Goal: Check status: Check status

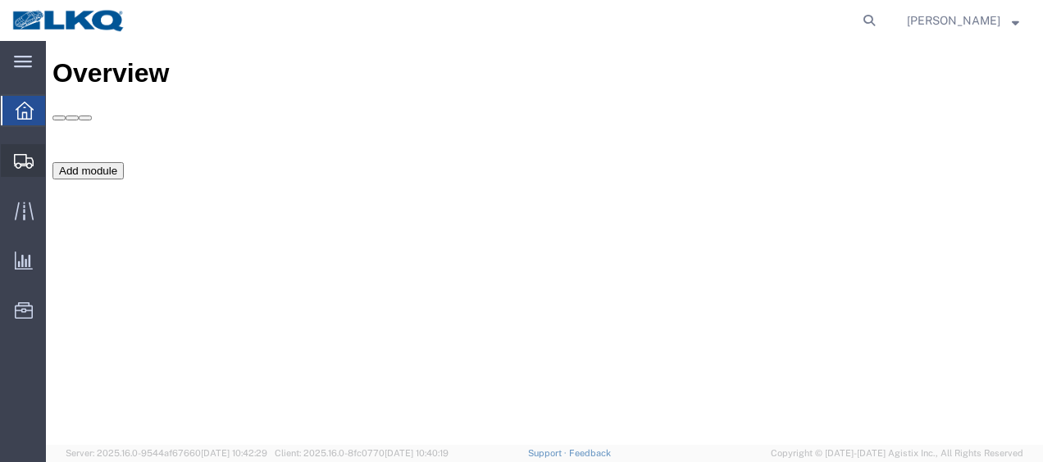
click at [0, 0] on span "Shipment Manager" at bounding box center [0, 0] width 0 height 0
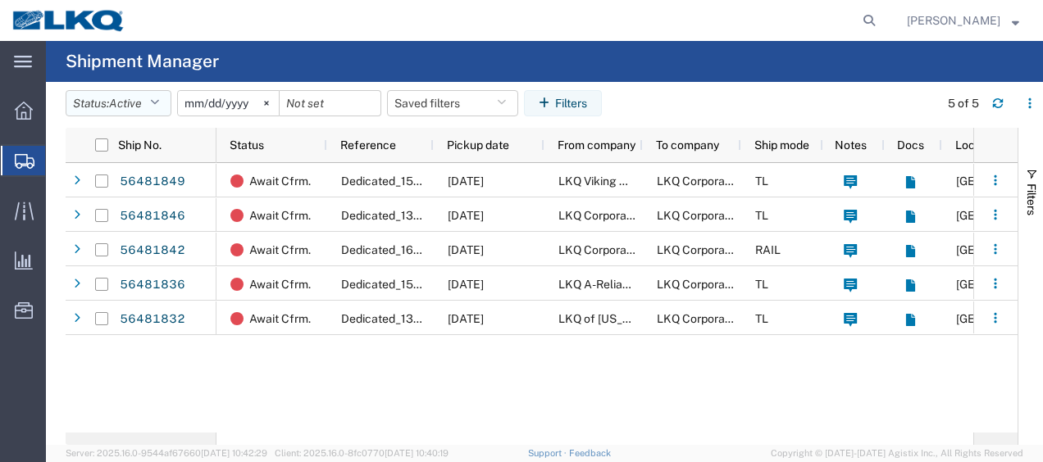
click at [159, 107] on icon "button" at bounding box center [154, 103] width 9 height 11
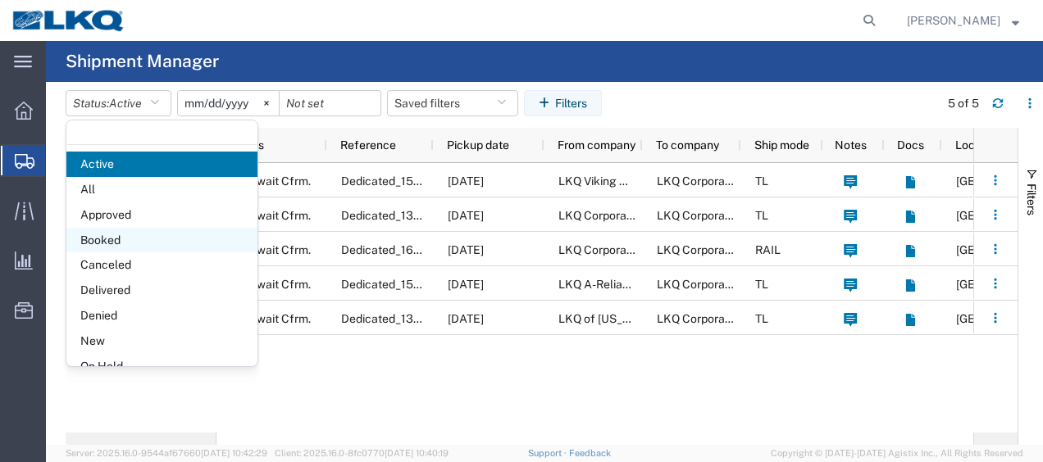
click at [133, 233] on span "Booked" at bounding box center [161, 240] width 191 height 25
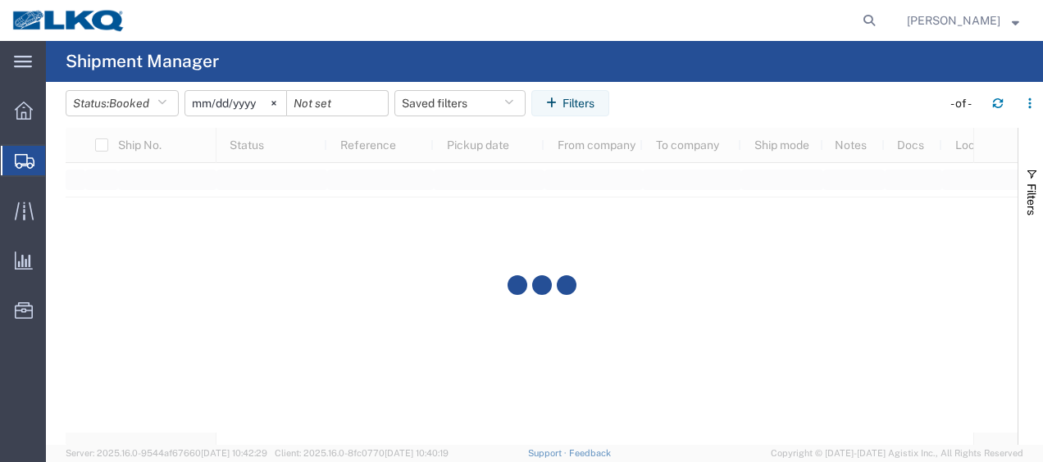
click at [201, 106] on input "[DATE]" at bounding box center [235, 103] width 101 height 25
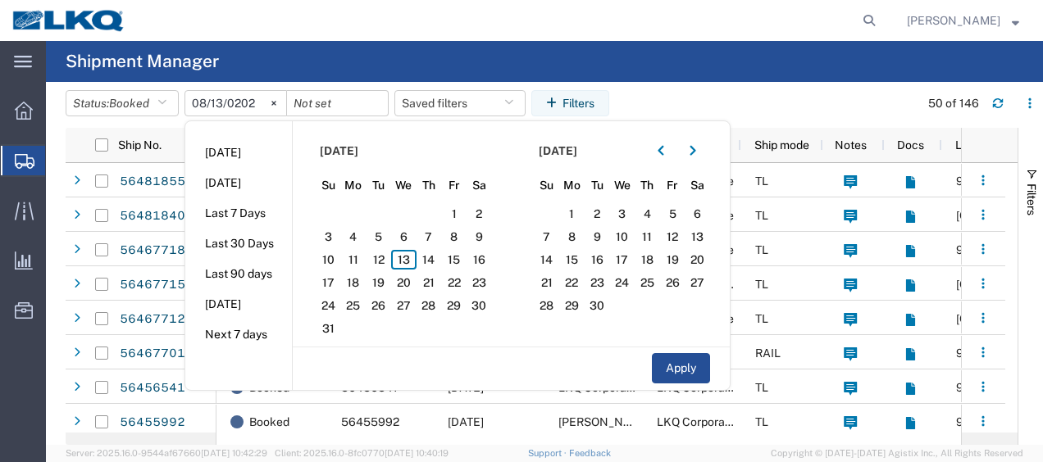
type input "[DATE]"
click at [410, 256] on span "13" at bounding box center [403, 260] width 25 height 20
click at [435, 259] on span "14" at bounding box center [428, 260] width 25 height 20
click at [670, 365] on button "Apply" at bounding box center [681, 368] width 58 height 30
type input "[DATE]"
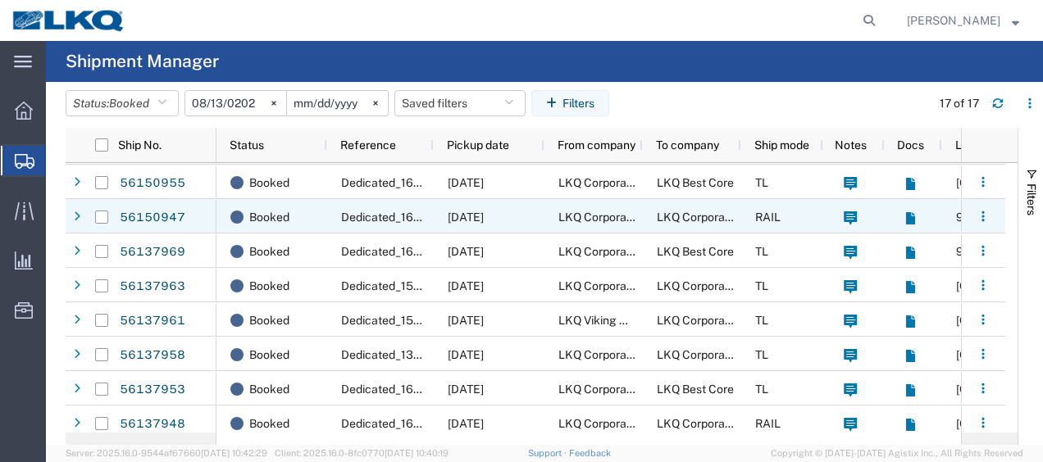
scroll to position [315, 0]
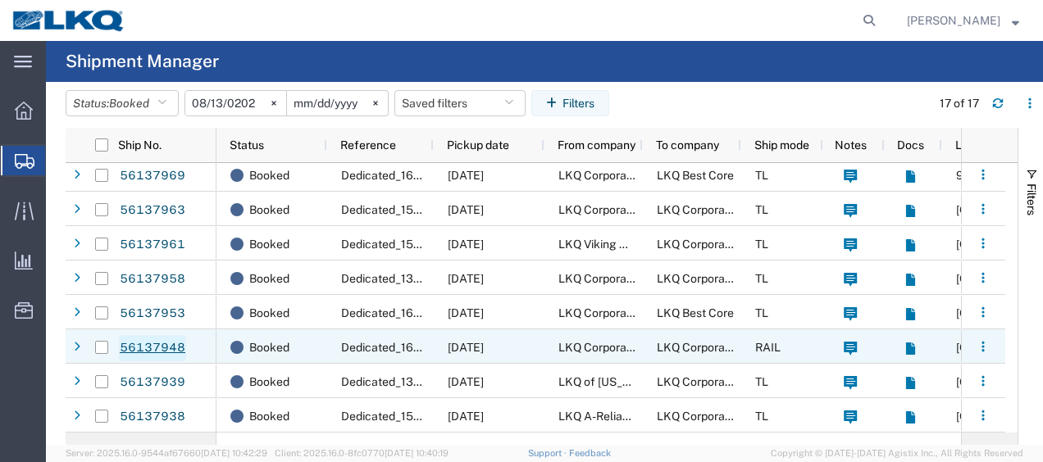
click at [139, 348] on link "56137948" at bounding box center [152, 348] width 67 height 26
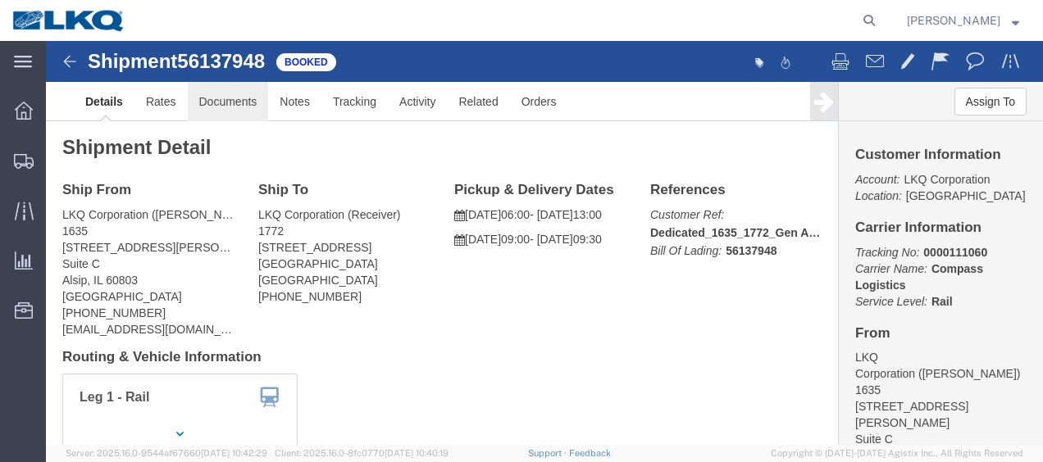
click link "Documents"
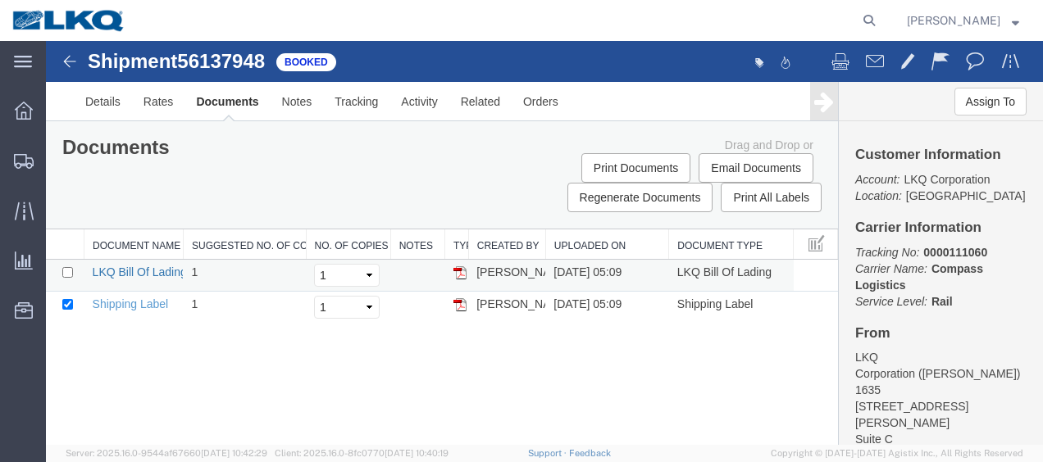
click at [141, 270] on link "LKQ Bill Of Lading" at bounding box center [140, 272] width 94 height 13
click at [68, 61] on img at bounding box center [70, 62] width 20 height 20
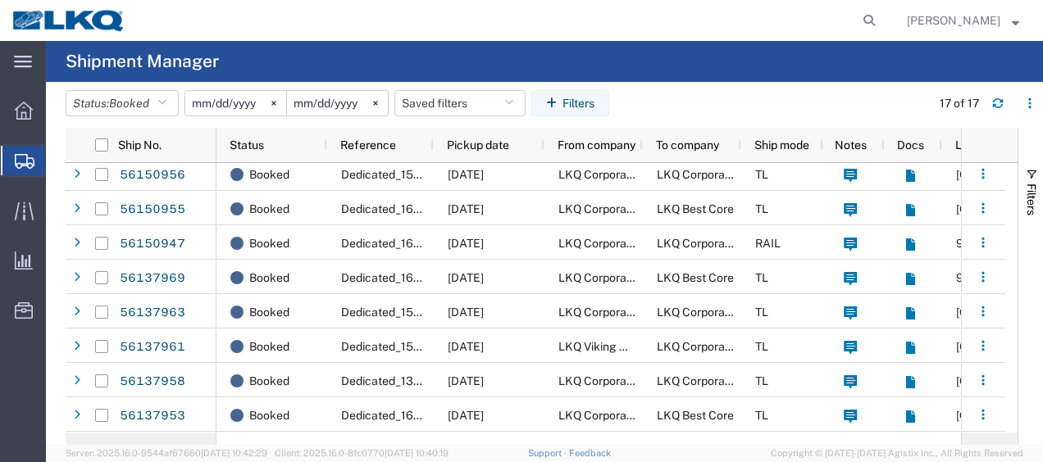
scroll to position [315, 0]
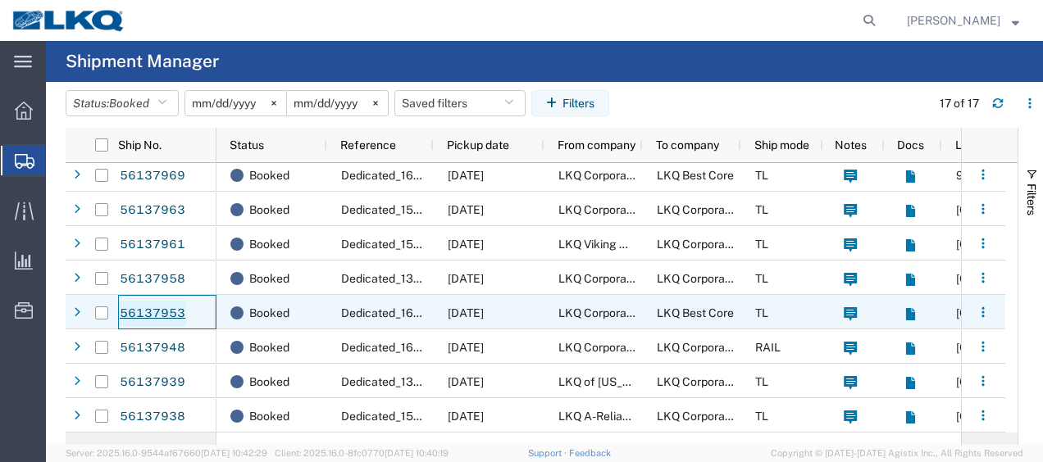
click at [159, 313] on link "56137953" at bounding box center [152, 314] width 67 height 26
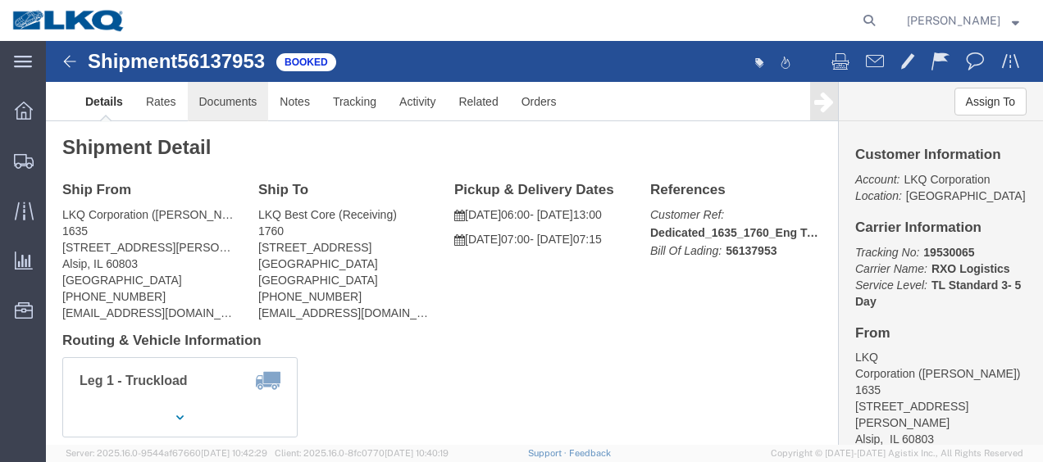
click link "Documents"
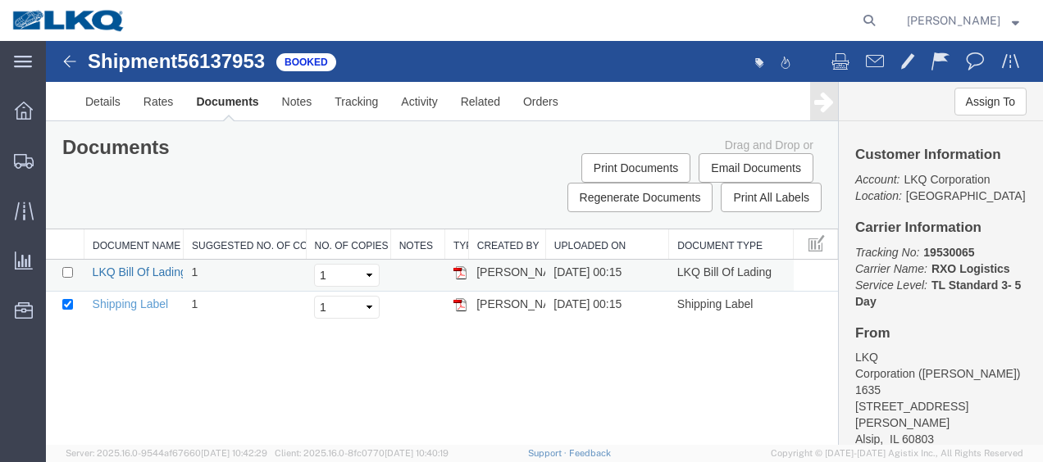
click at [125, 272] on link "LKQ Bill Of Lading" at bounding box center [140, 272] width 94 height 13
click at [70, 67] on img at bounding box center [70, 62] width 20 height 20
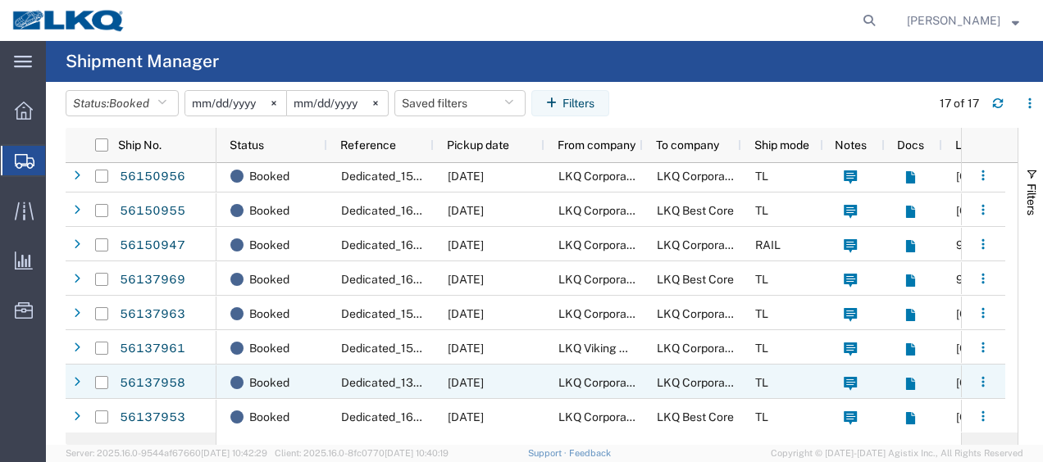
scroll to position [315, 0]
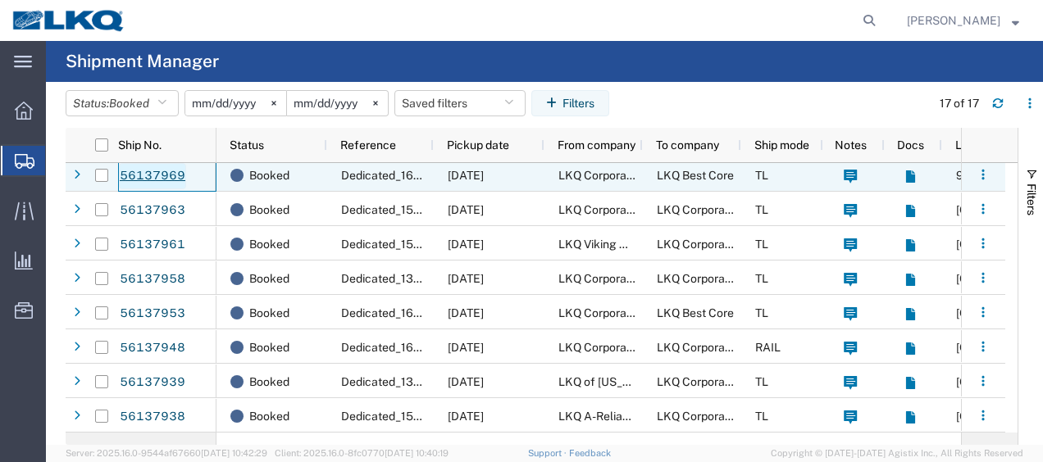
click at [164, 172] on link "56137969" at bounding box center [152, 176] width 67 height 26
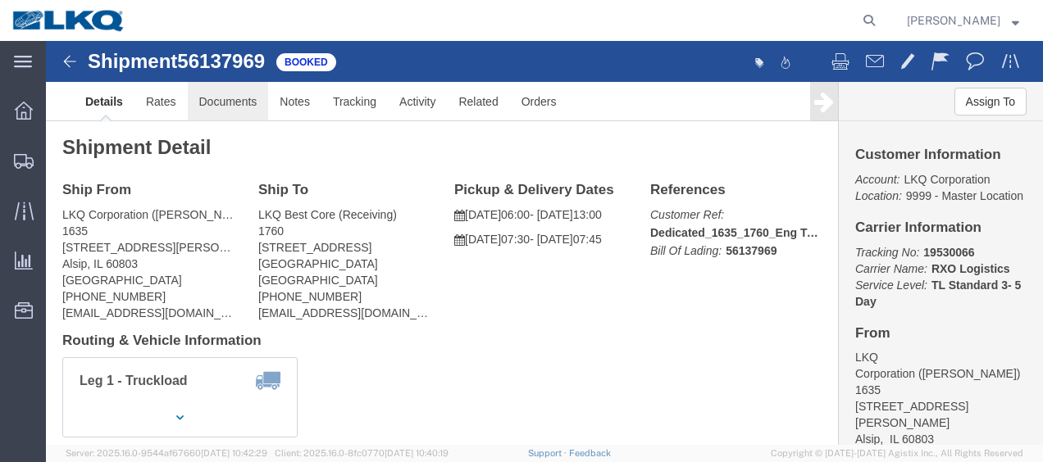
click link "Documents"
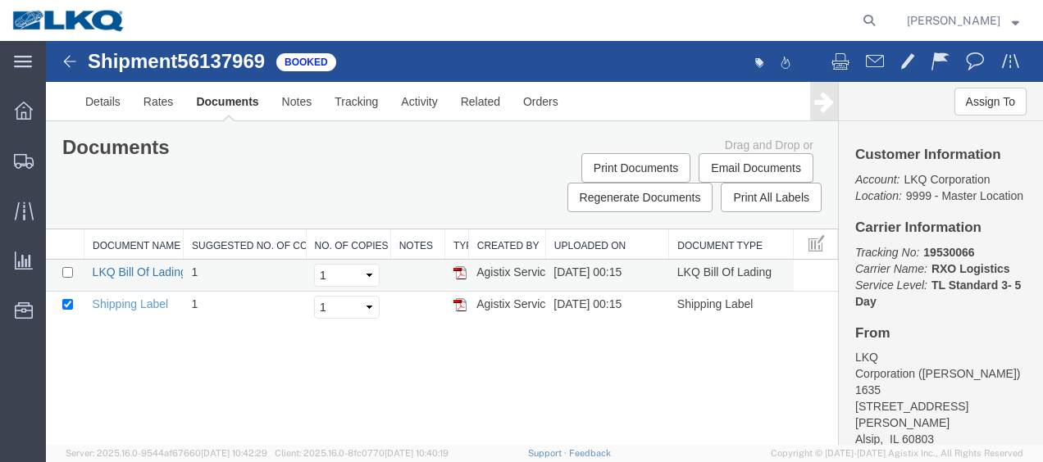
click at [125, 271] on link "LKQ Bill Of Lading" at bounding box center [140, 272] width 94 height 13
click at [61, 68] on img at bounding box center [70, 62] width 20 height 20
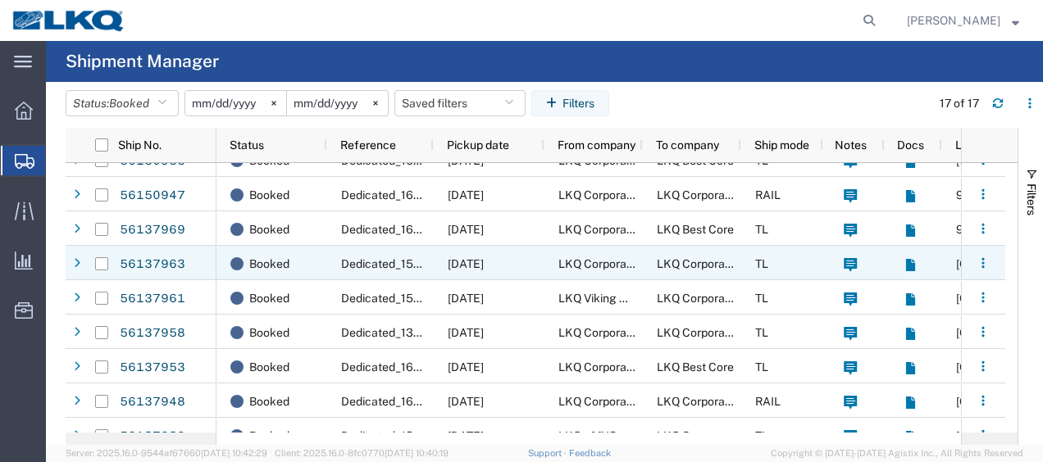
scroll to position [315, 0]
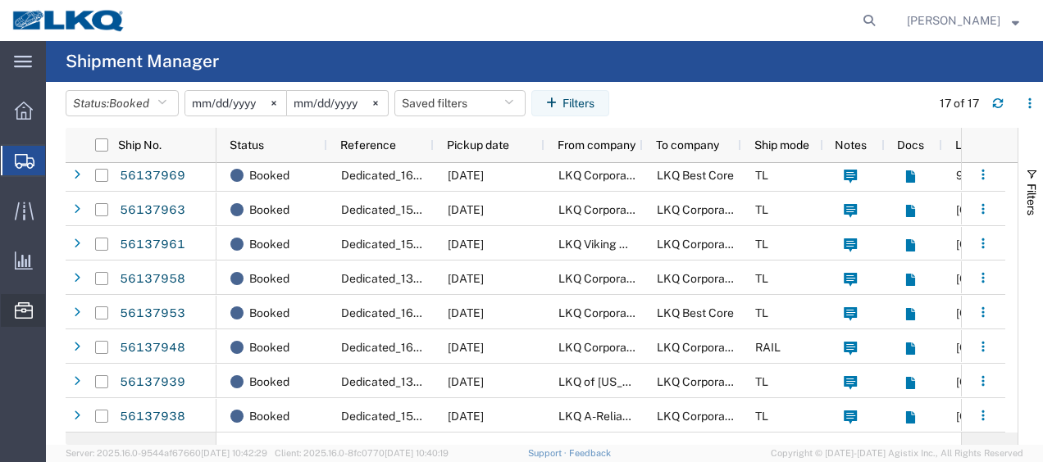
click at [0, 0] on span "Location Appointment" at bounding box center [0, 0] width 0 height 0
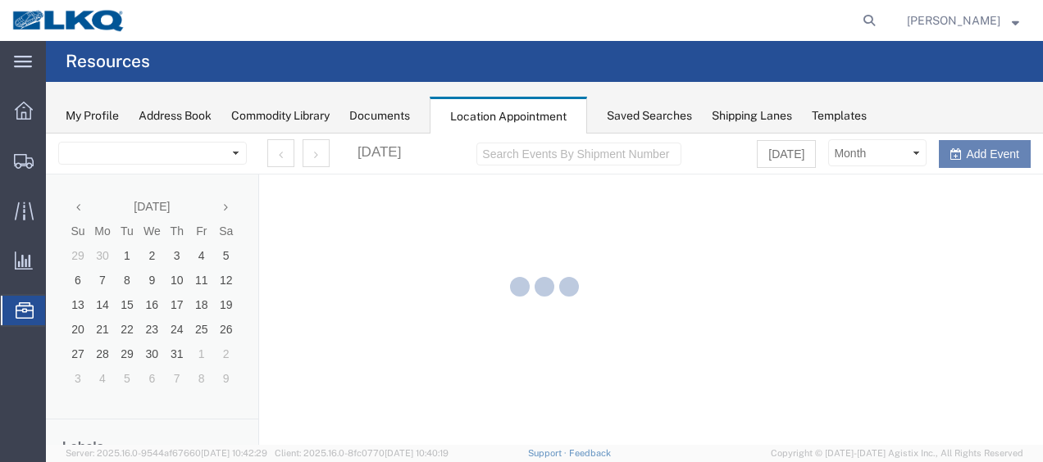
select select "27578"
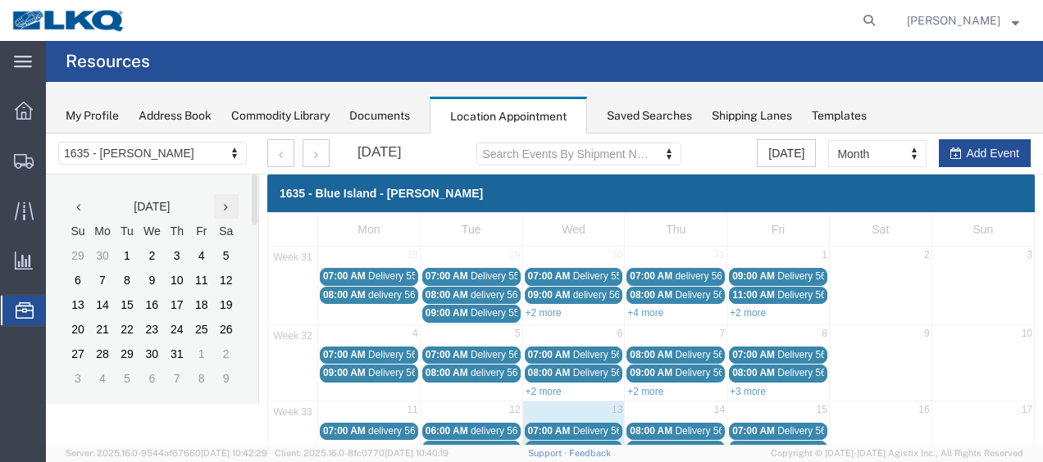
click at [225, 208] on icon at bounding box center [226, 207] width 4 height 11
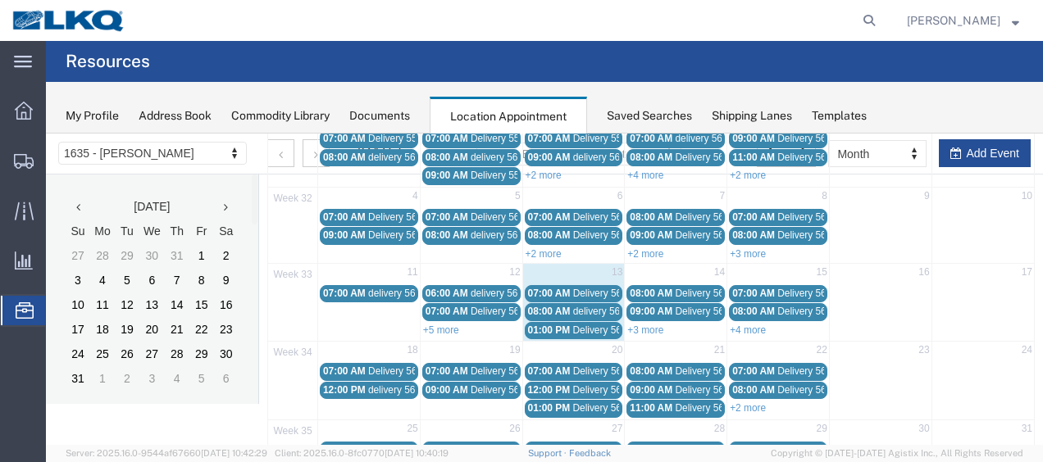
scroll to position [164, 0]
